Goal: Find specific page/section: Find specific page/section

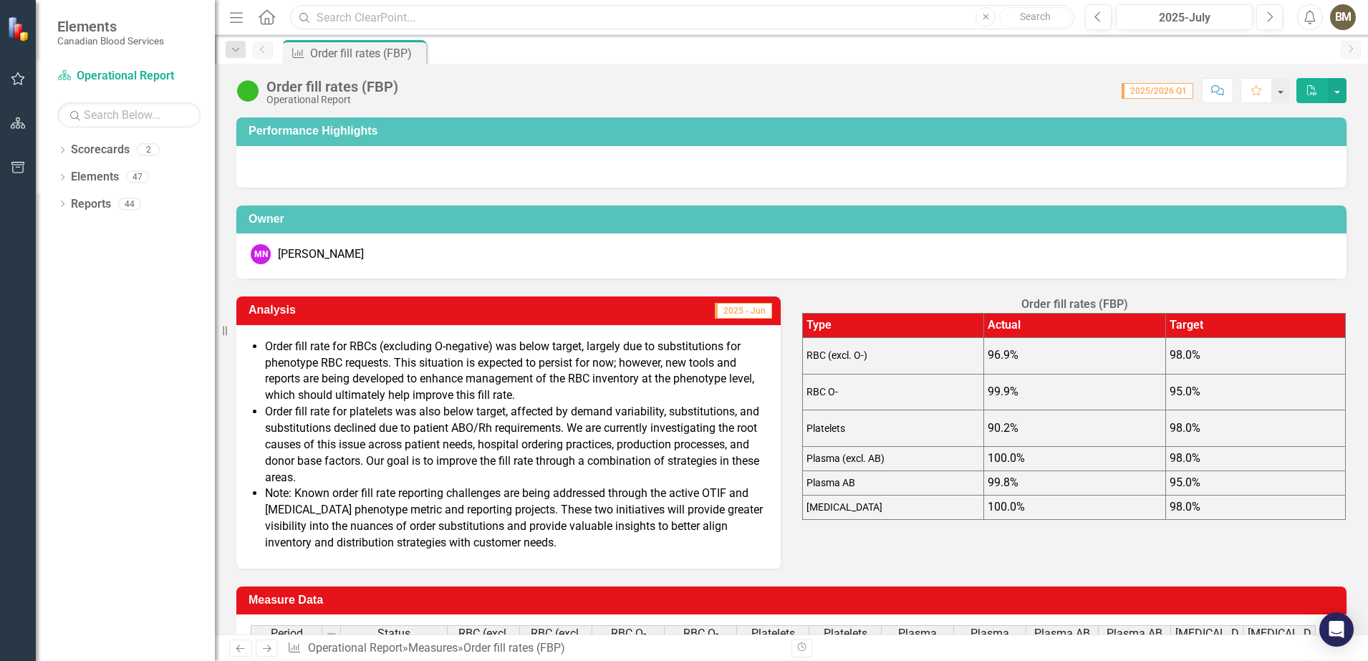
click at [583, 14] on input "text" at bounding box center [682, 17] width 784 height 25
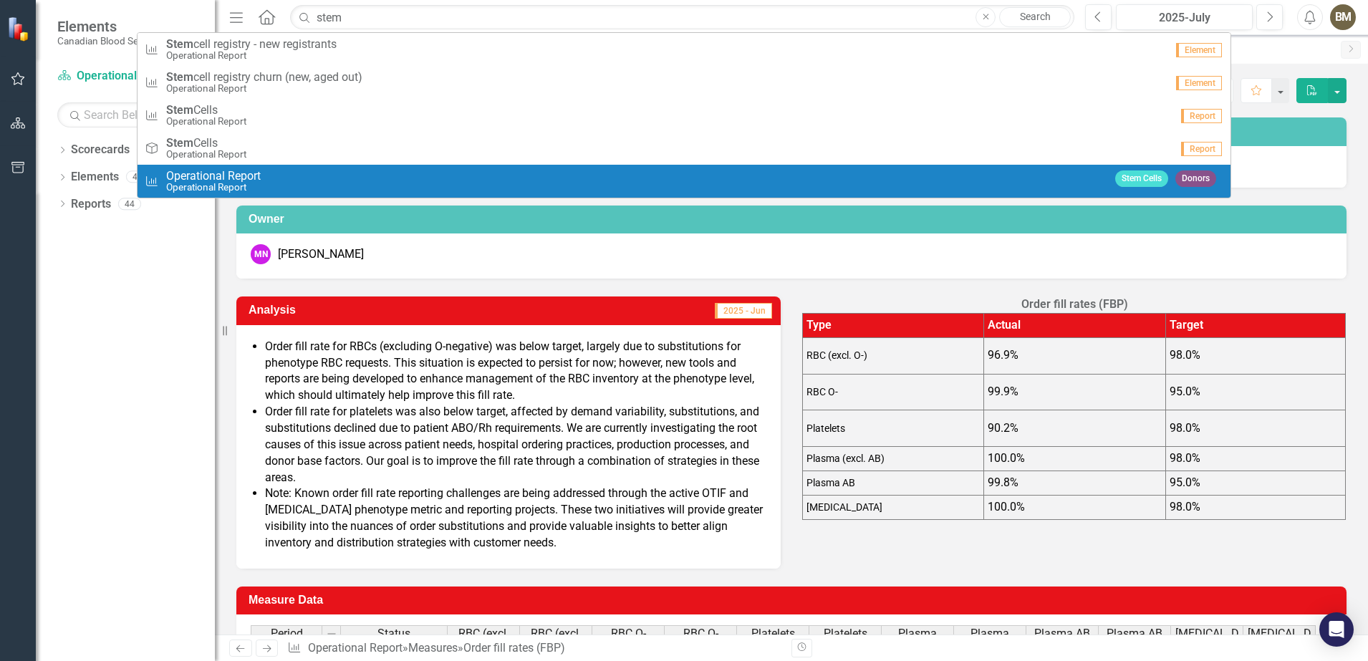
click at [321, 173] on div "Measure Operational Report Operational Report" at bounding box center [626, 182] width 963 height 24
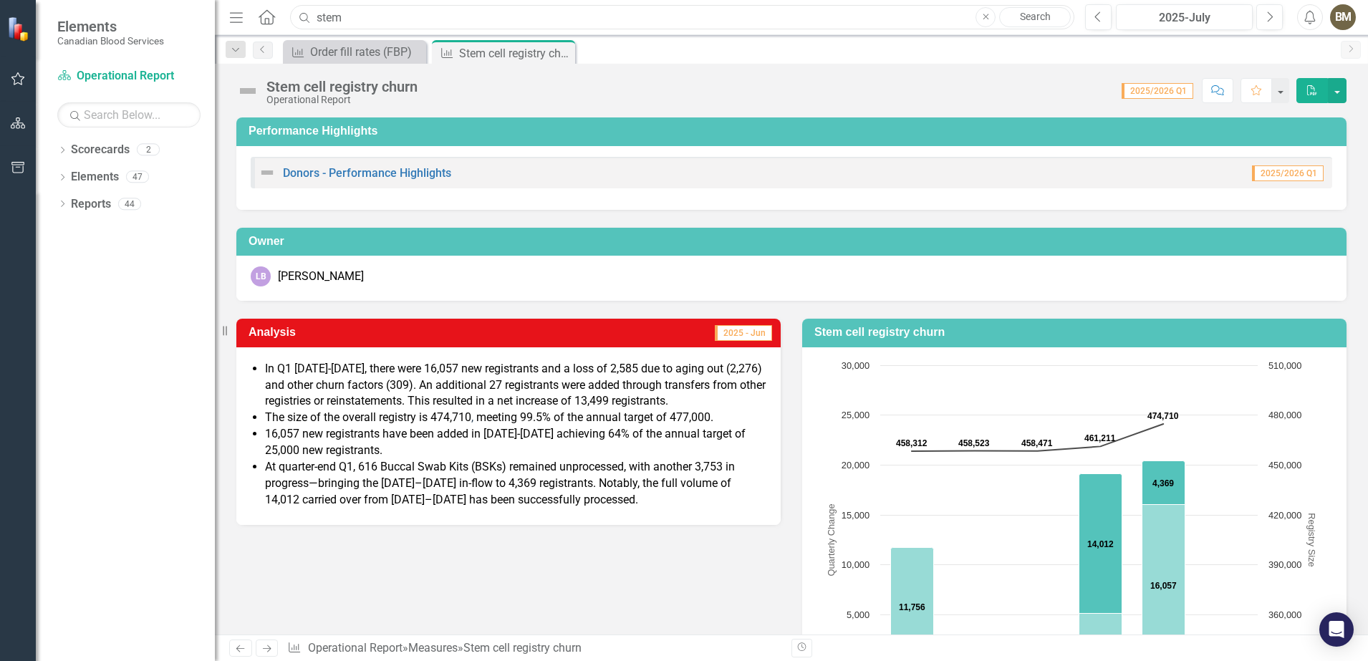
click at [351, 23] on input "stem" at bounding box center [682, 17] width 784 height 25
click at [351, 19] on input "stem" at bounding box center [682, 17] width 784 height 25
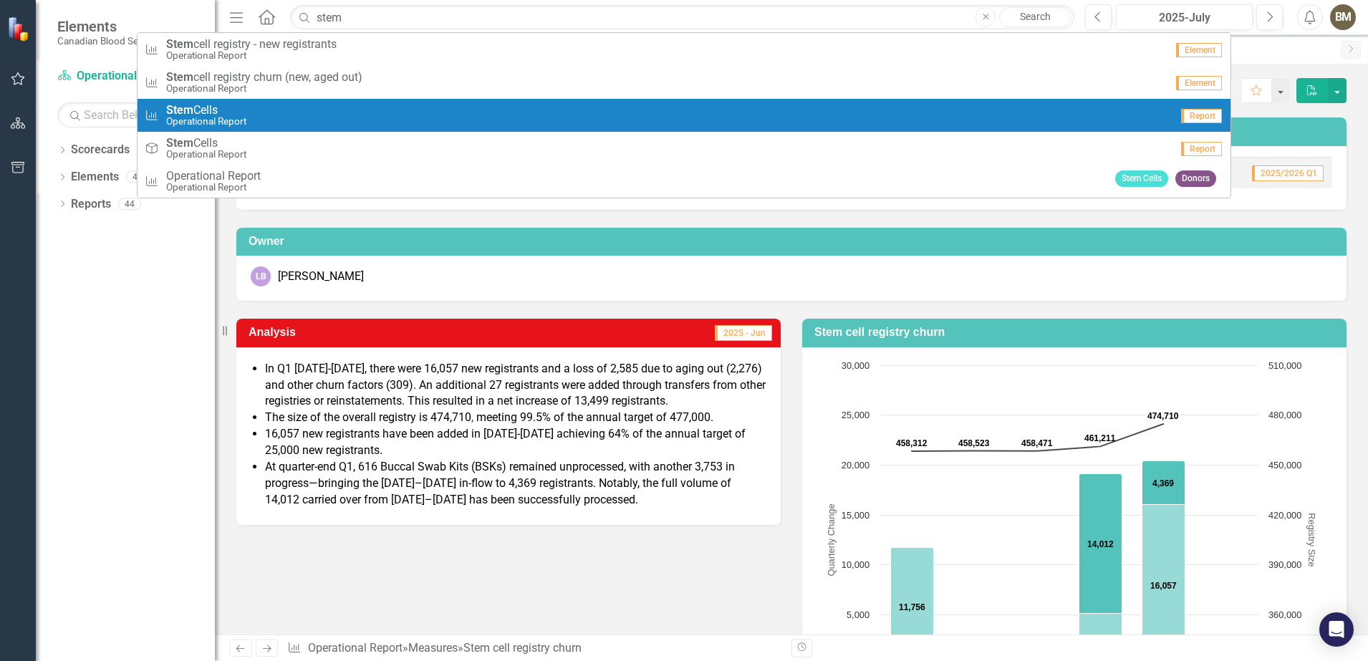
click at [251, 120] on div "Measure Stem Cells Operational Report" at bounding box center [657, 116] width 1025 height 24
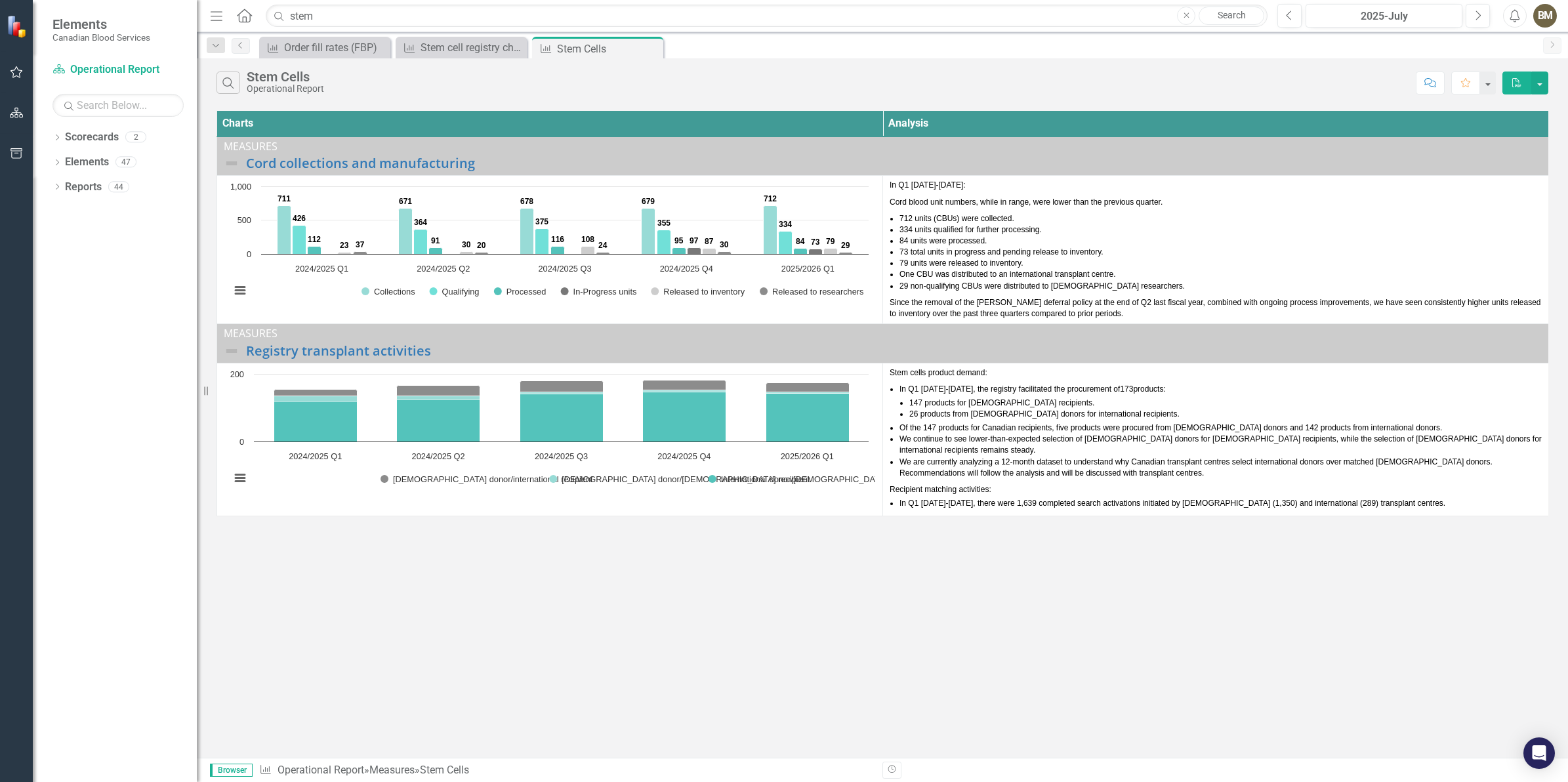
click at [1018, 57] on div "Measure Order fill rates (FBP) Close Measure Stem cell registry churn Close Mea…" at bounding box center [896, 47] width 1280 height 21
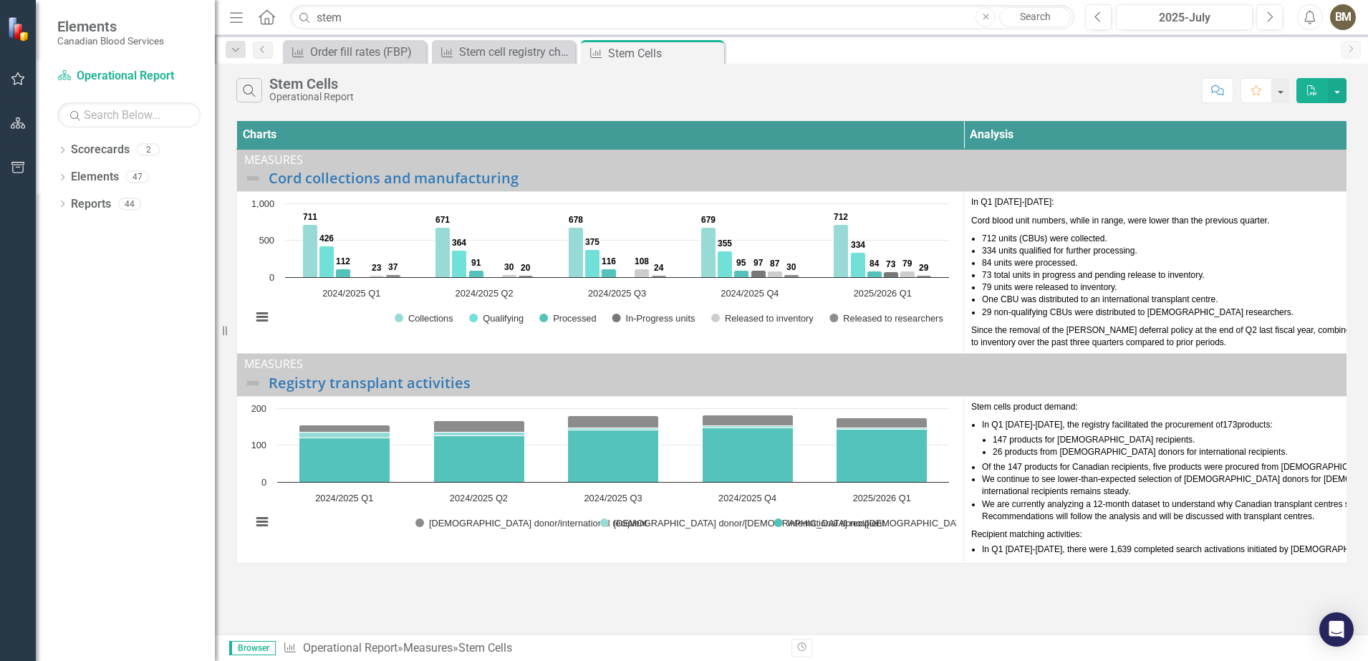
drag, startPoint x: 818, startPoint y: 629, endPoint x: 872, endPoint y: 614, distance: 56.7
click at [864, 621] on div "Search Stem Cells Operational Report Comment Favorite PDF Charts Analysis Measu…" at bounding box center [791, 349] width 1153 height 571
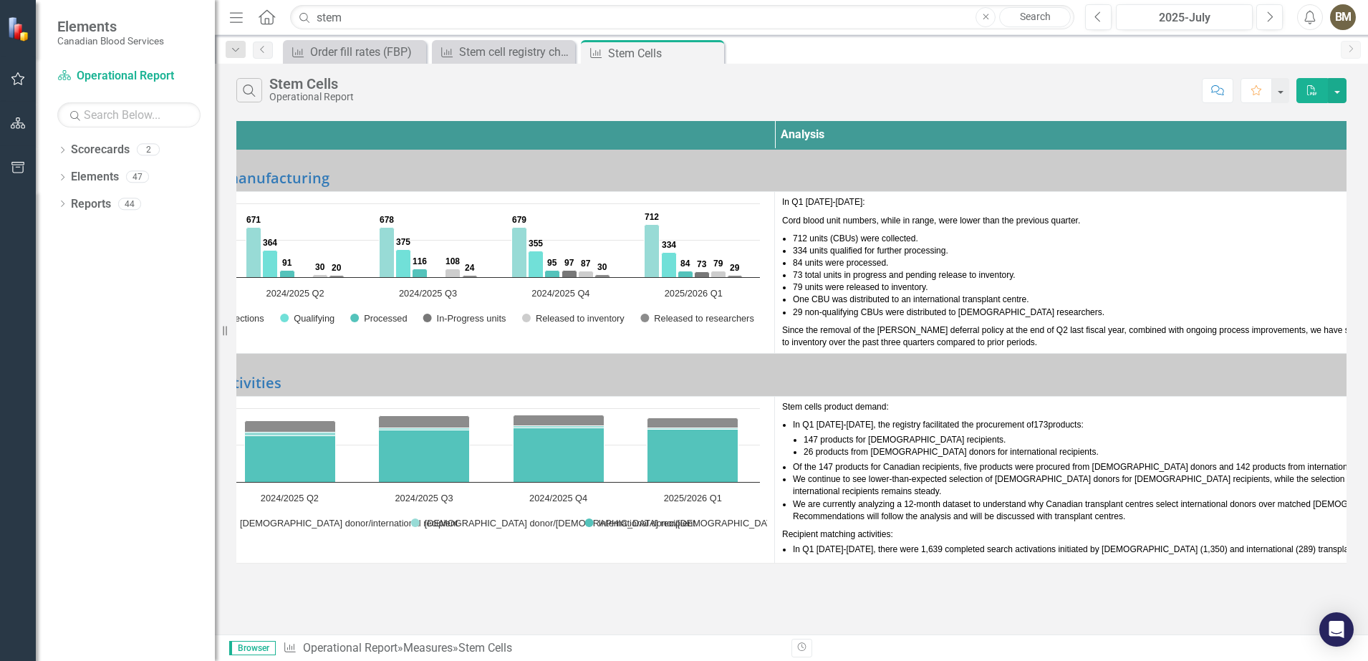
scroll to position [0, 190]
click at [1039, 440] on li "147 products for [DEMOGRAPHIC_DATA] recipients." at bounding box center [1147, 440] width 690 height 12
drag, startPoint x: 372, startPoint y: 26, endPoint x: 280, endPoint y: 26, distance: 92.4
click at [280, 26] on div "Menu Home Search stem Close Search" at bounding box center [648, 17] width 845 height 27
click at [396, 16] on input "stem" at bounding box center [682, 17] width 784 height 25
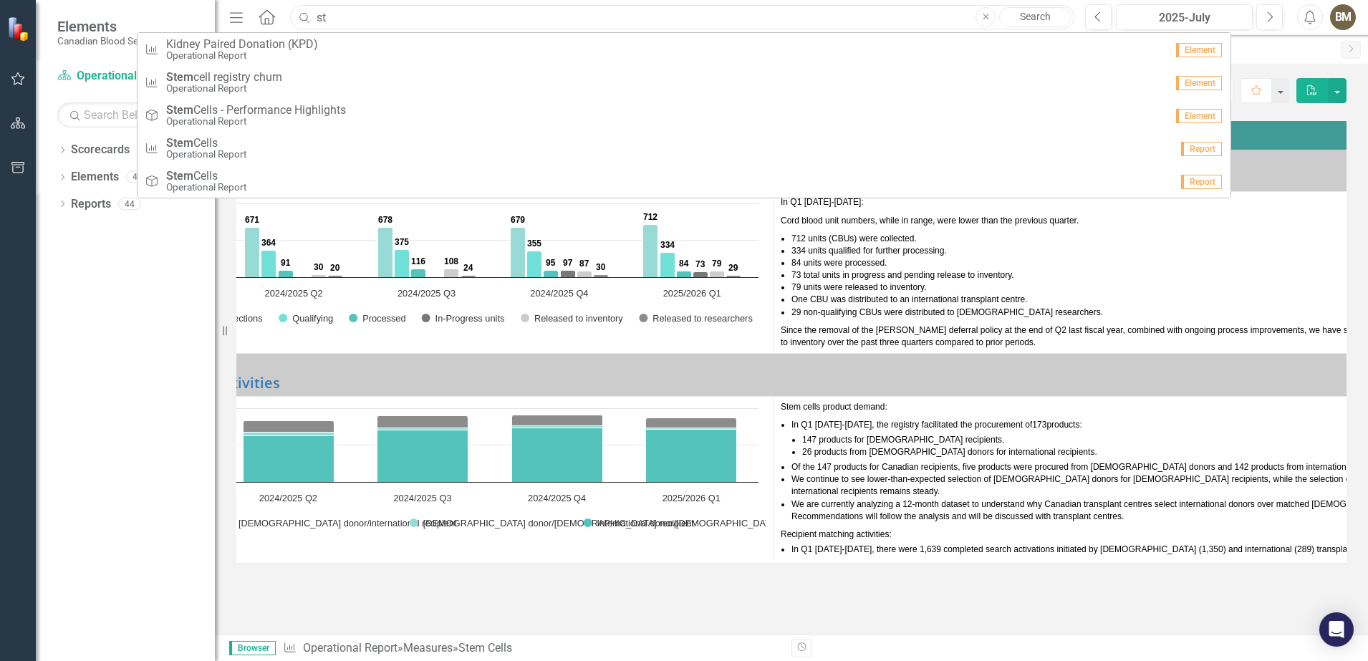
type input "s"
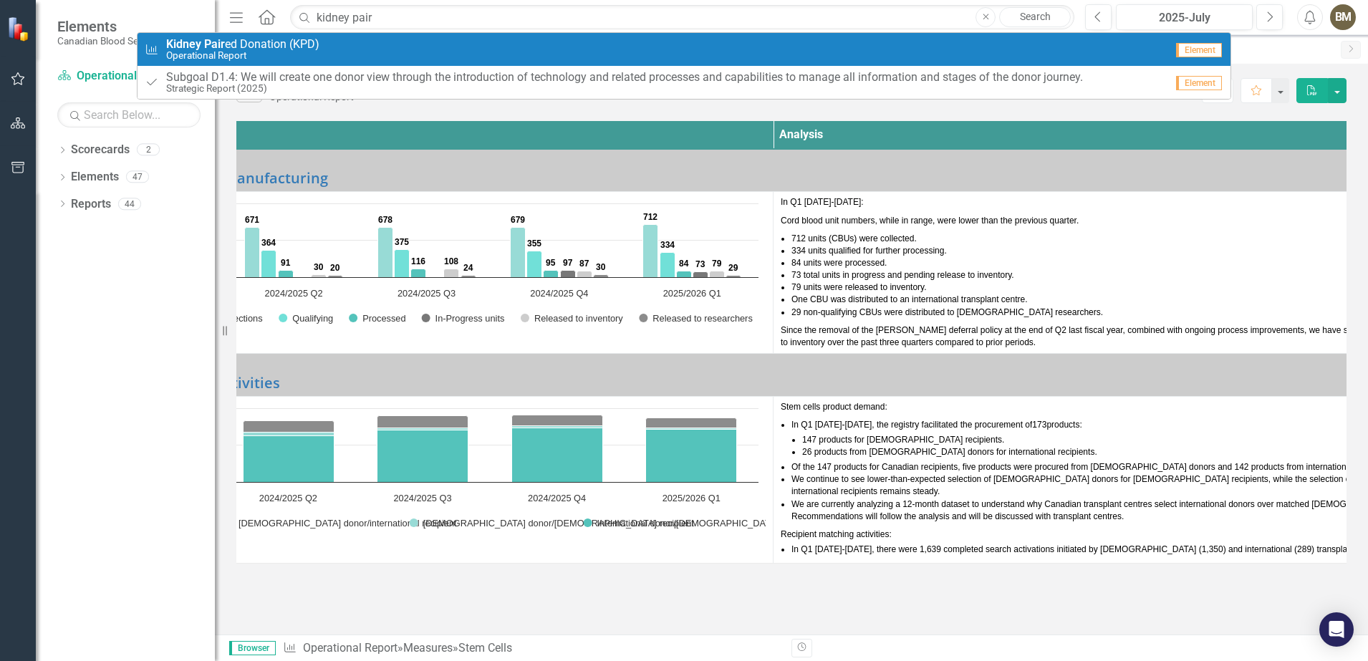
click at [344, 38] on div "Measure Kidney Pair ed Donation (KPD) Operational Report" at bounding box center [655, 50] width 1020 height 24
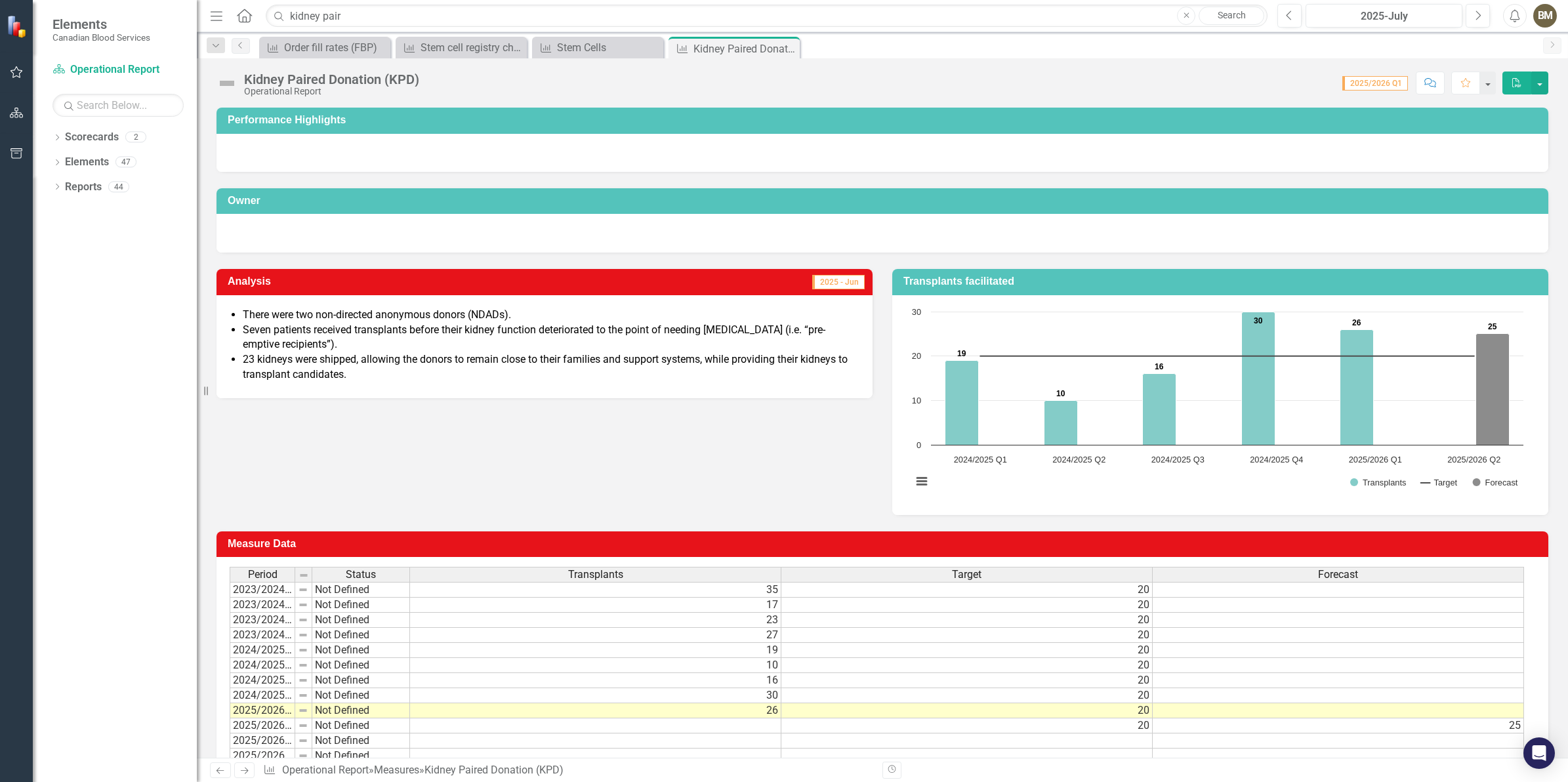
click at [754, 437] on div "Analysis 2025 - Jun There were two non-directed anonymous donors (NDADs). Seven…" at bounding box center [883, 384] width 1352 height 262
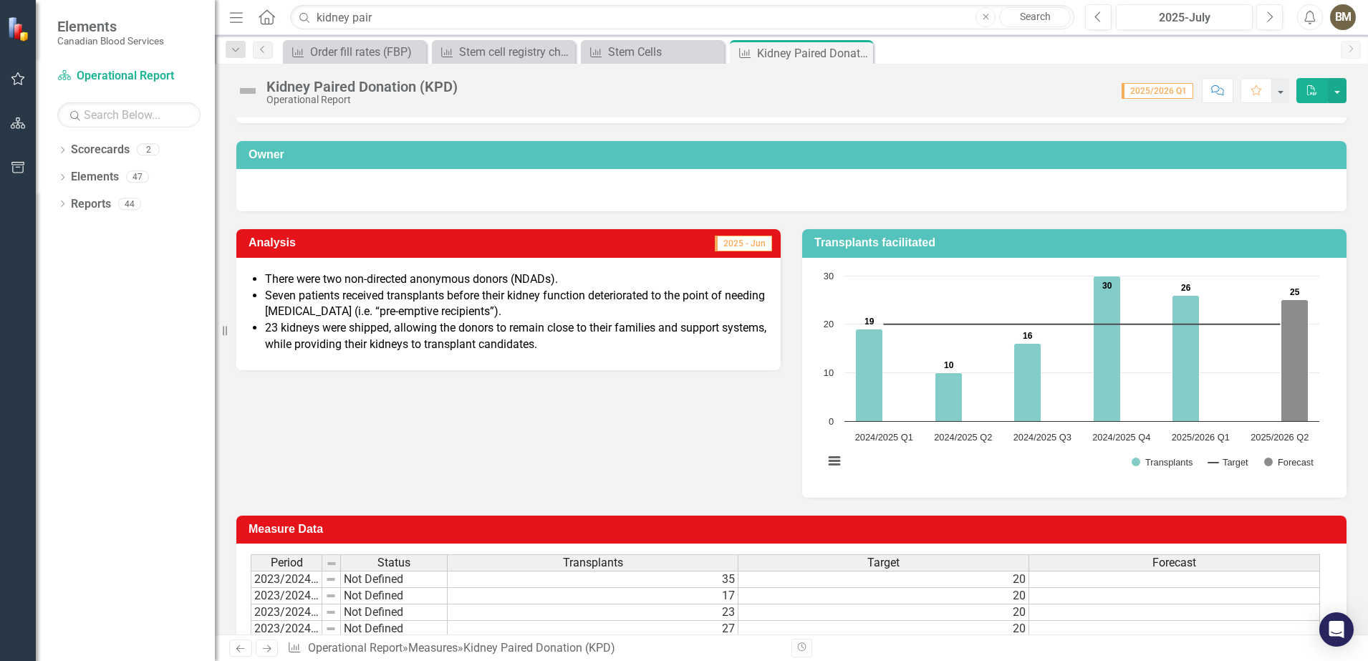
scroll to position [179, 0]
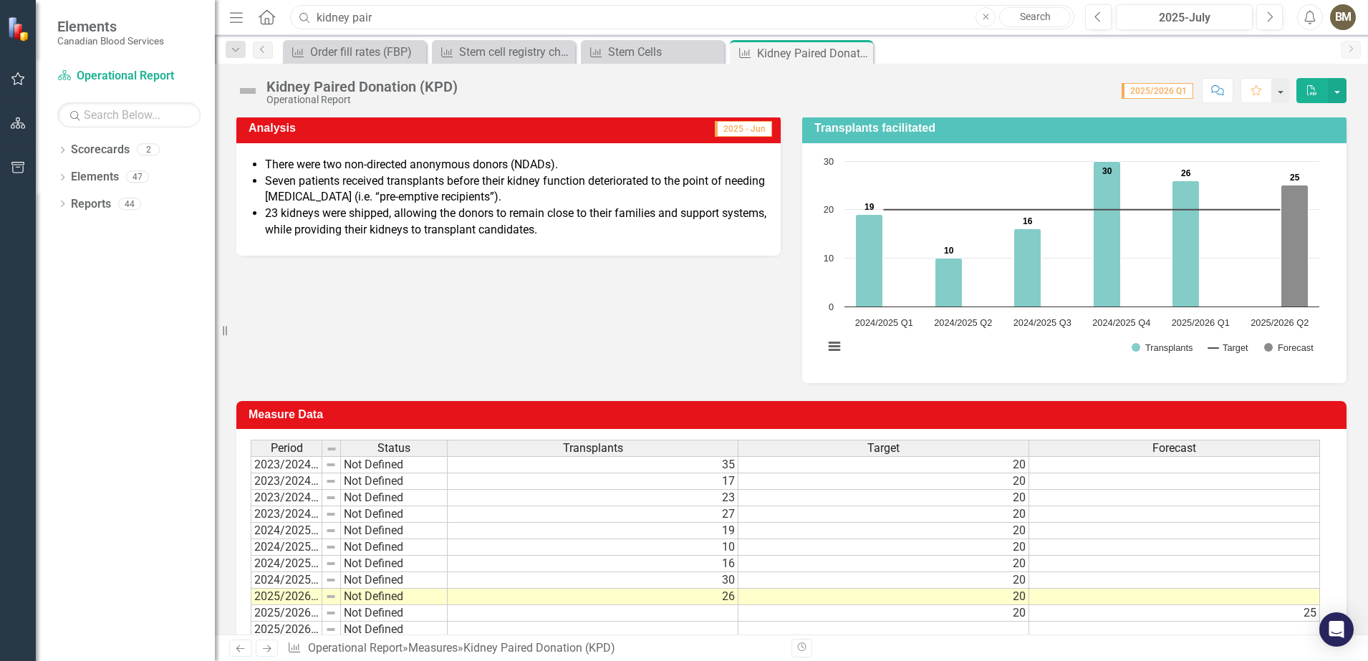
drag, startPoint x: 404, startPoint y: 11, endPoint x: 292, endPoint y: 20, distance: 112.0
click at [292, 20] on input "kidney pair" at bounding box center [682, 17] width 784 height 25
paste input "Highly Sensitized Patient"
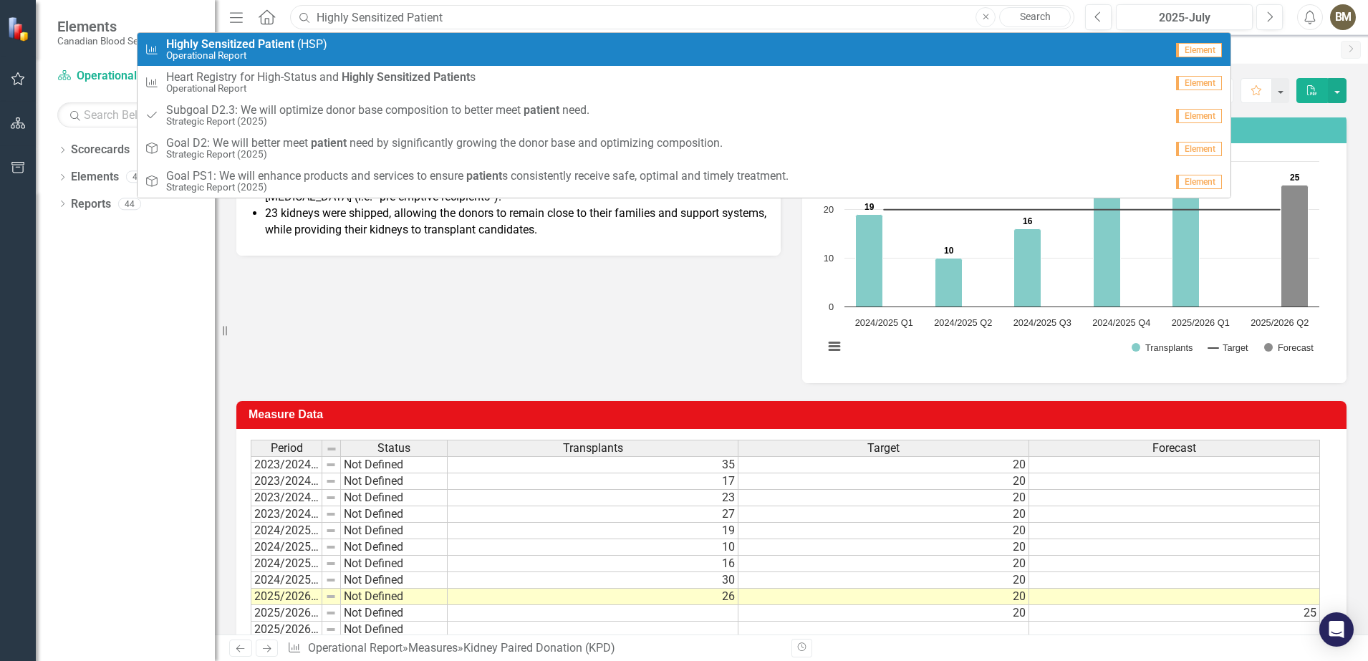
type input "Highly Sensitized Patient"
click at [299, 40] on span "Highly Sensitized Patient ( H S P )" at bounding box center [246, 44] width 161 height 13
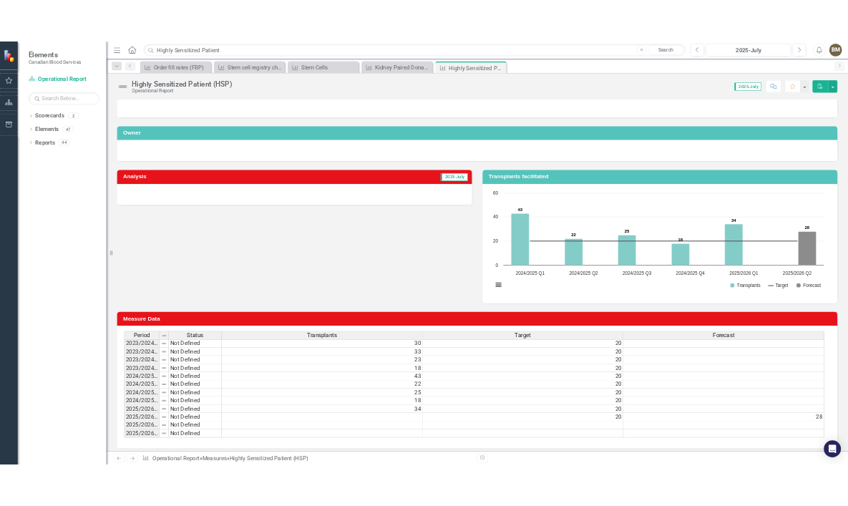
scroll to position [54, 0]
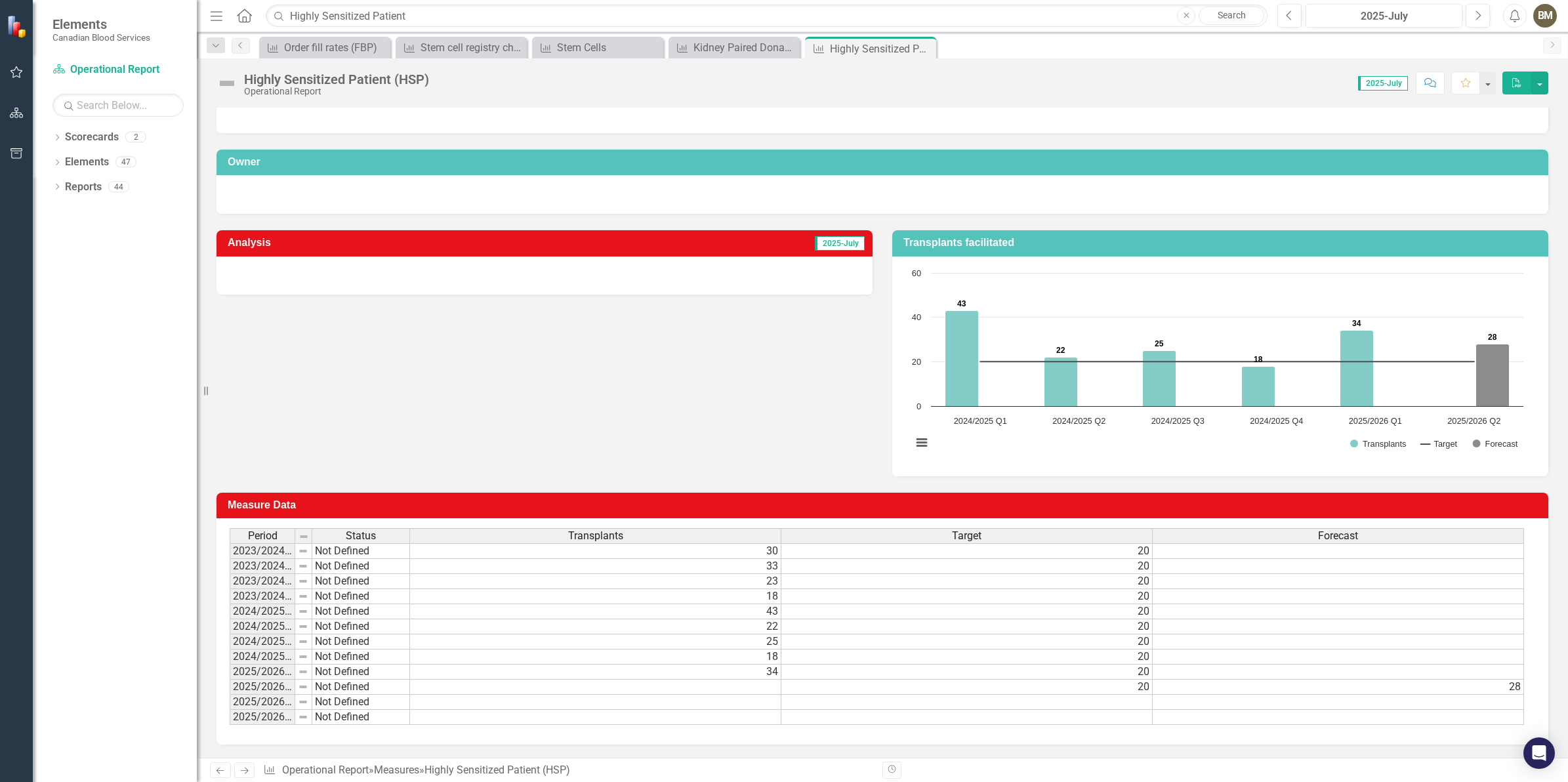
click at [743, 397] on div "Analysis 2025-July Transplants facilitated Chart Combination chart with 3 data …" at bounding box center [883, 345] width 1352 height 262
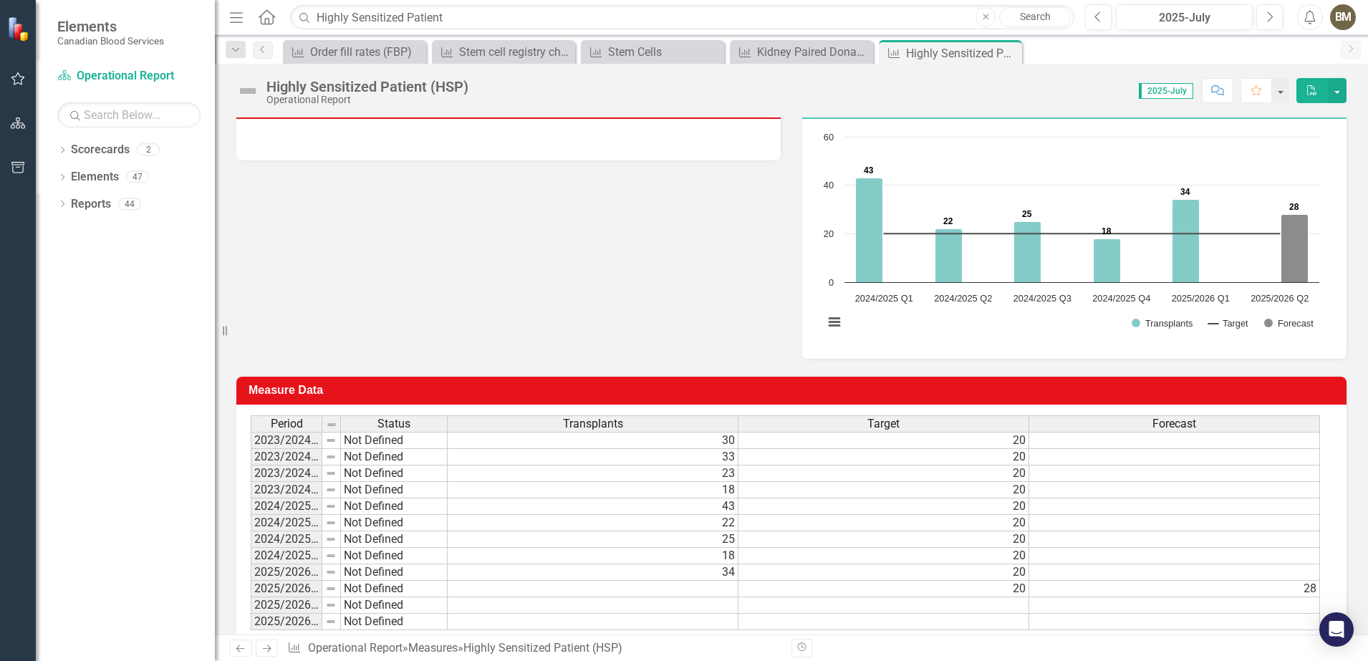
scroll to position [233, 0]
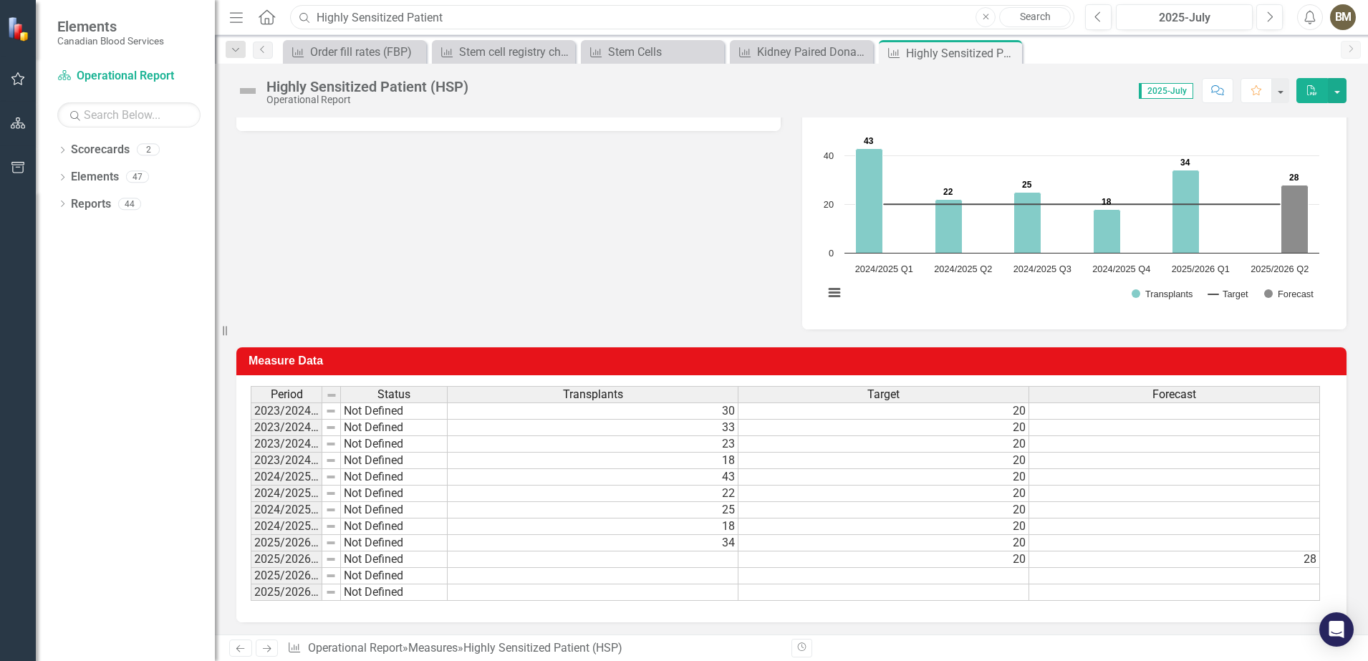
click at [448, 10] on input "Highly Sensitized Patient" at bounding box center [682, 17] width 784 height 25
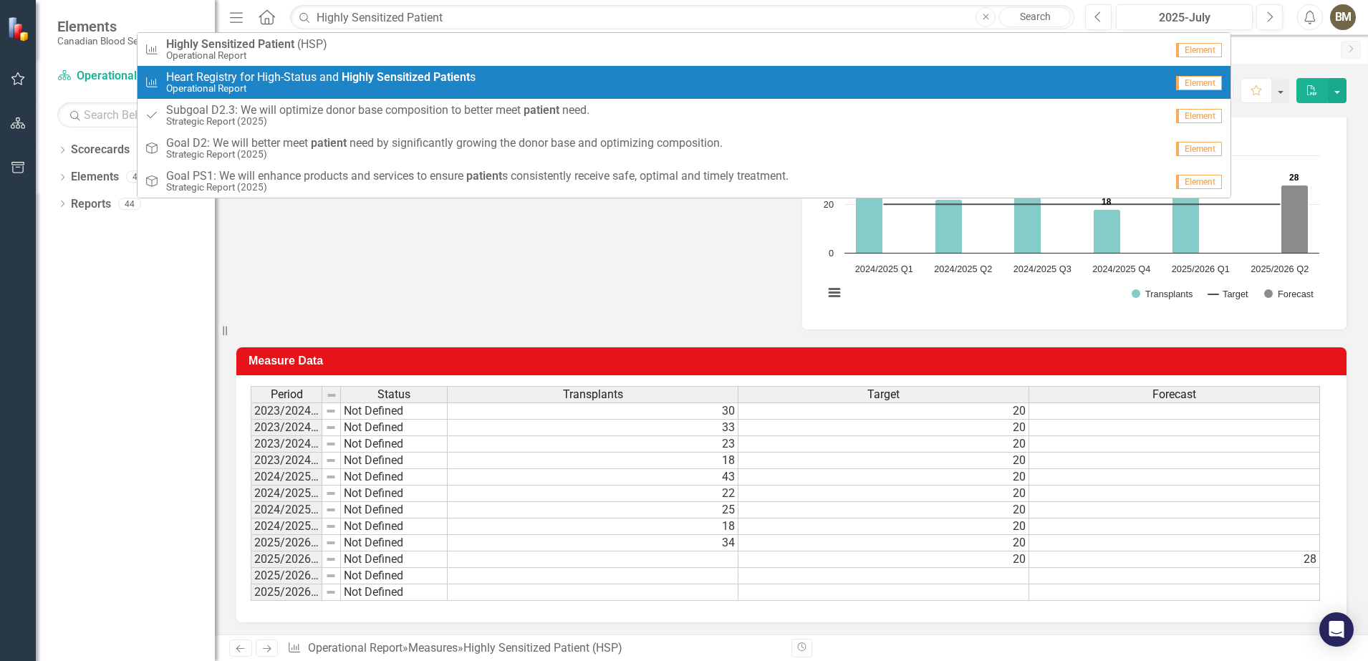
click at [382, 77] on strong "Sensitized" at bounding box center [404, 77] width 54 height 14
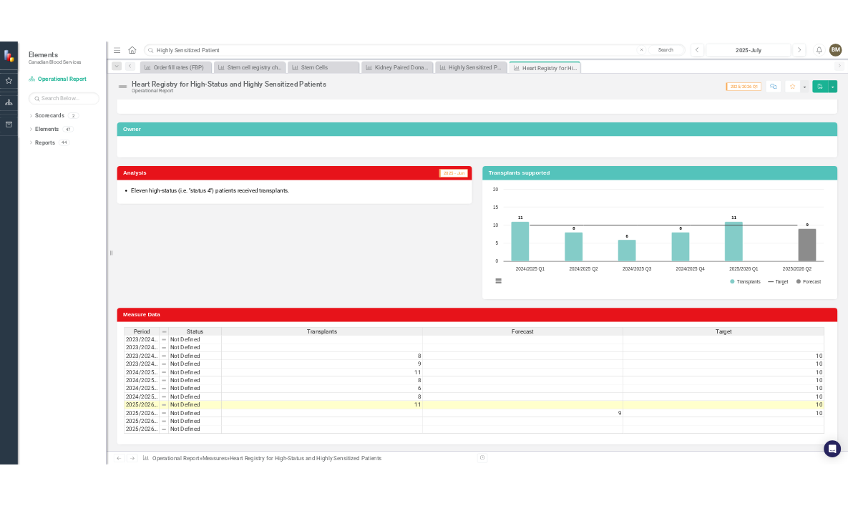
scroll to position [54, 0]
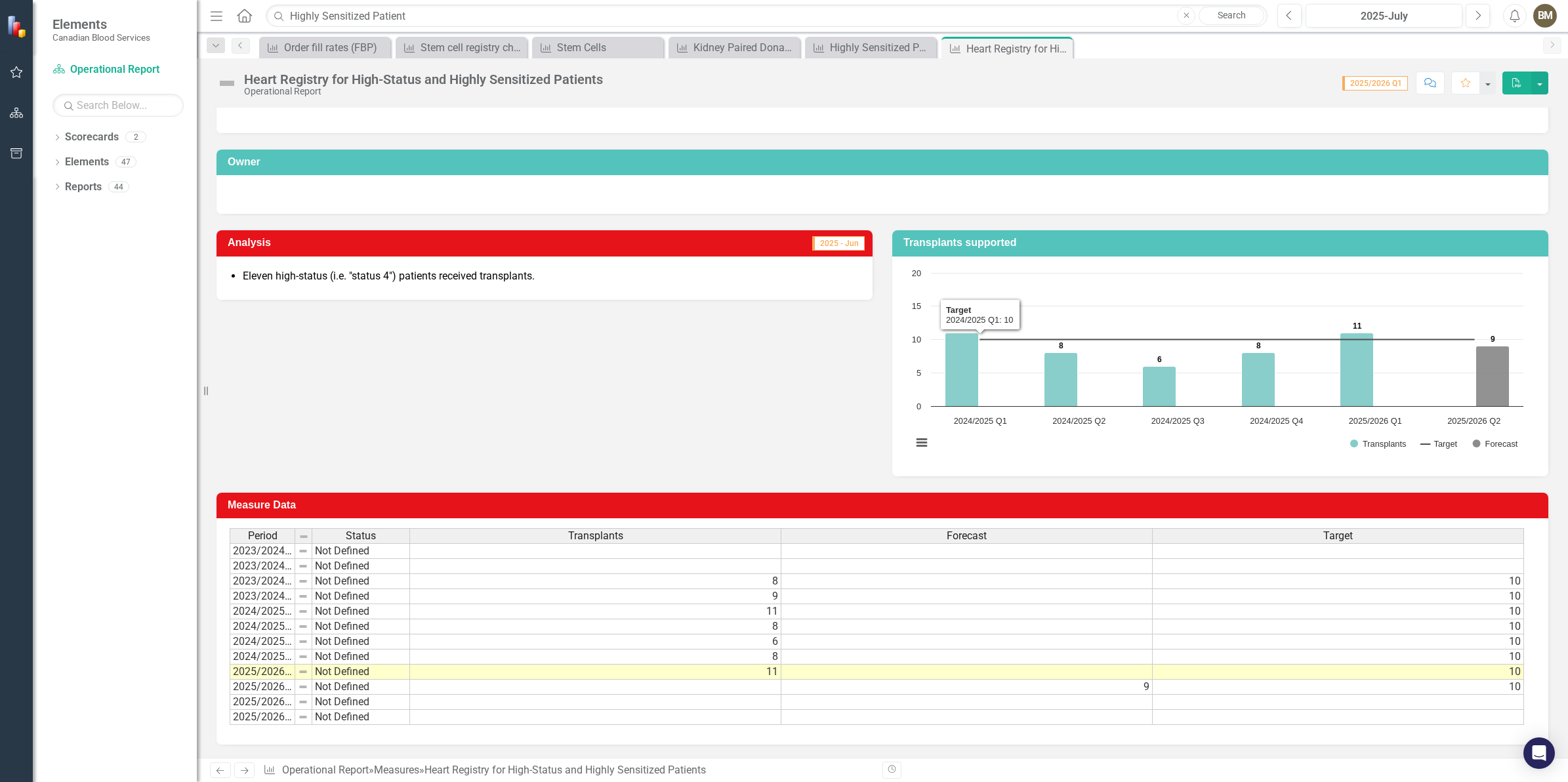
click at [606, 386] on div "Analysis 2025 - Jun Eleven high-status (i.e. "status 4") patients received tran…" at bounding box center [883, 345] width 1352 height 262
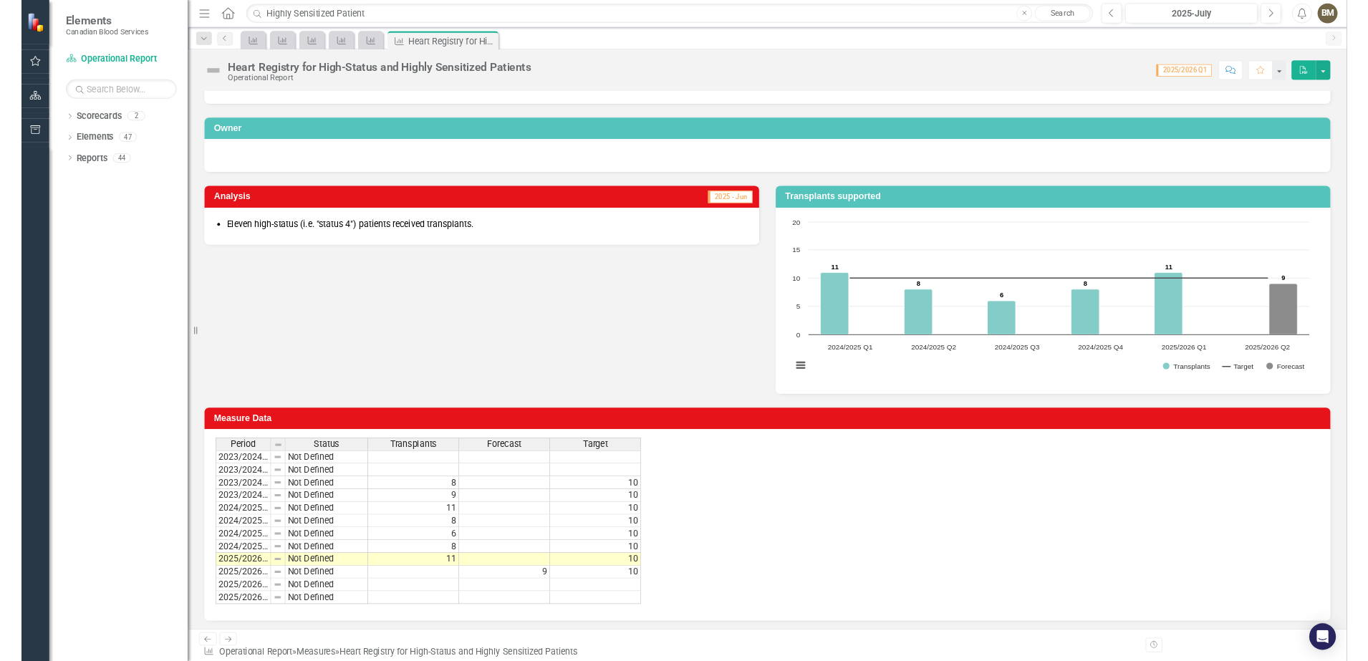
scroll to position [179, 0]
